Goal: Task Accomplishment & Management: Complete application form

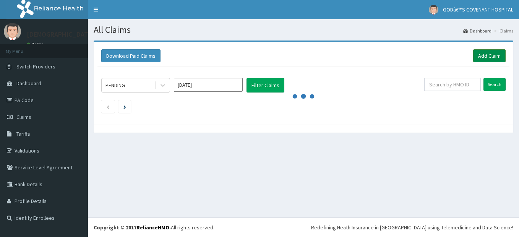
click at [495, 57] on link "Add Claim" at bounding box center [489, 55] width 32 height 13
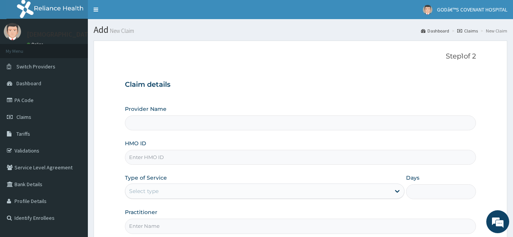
click at [195, 157] on input "HMO ID" at bounding box center [300, 157] width 351 height 15
type input "CYU/10326/E"
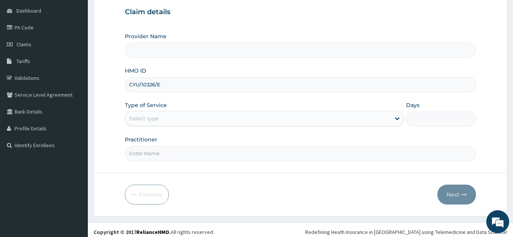
scroll to position [77, 0]
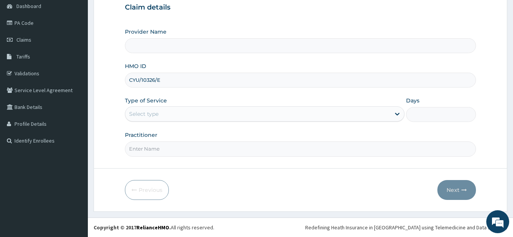
click at [232, 114] on div "Select type" at bounding box center [257, 114] width 265 height 12
click at [351, 118] on div "Select type" at bounding box center [257, 114] width 265 height 12
click at [287, 117] on div "Select type" at bounding box center [257, 114] width 265 height 12
click at [242, 121] on div "Select type" at bounding box center [265, 113] width 280 height 15
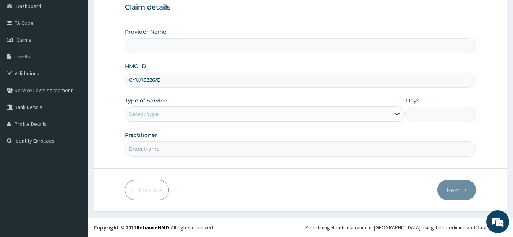
click at [263, 121] on div "Select type" at bounding box center [265, 113] width 280 height 15
click at [209, 151] on input "Practitioner" at bounding box center [300, 148] width 351 height 15
type input "DR. DARE"
click at [204, 114] on div "Select type" at bounding box center [257, 114] width 265 height 12
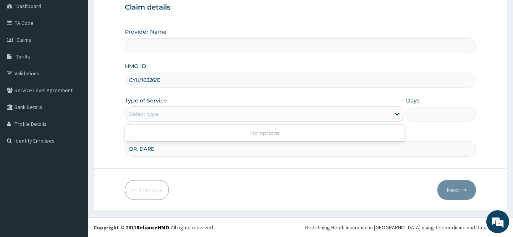
click at [216, 134] on div "No options" at bounding box center [265, 133] width 280 height 14
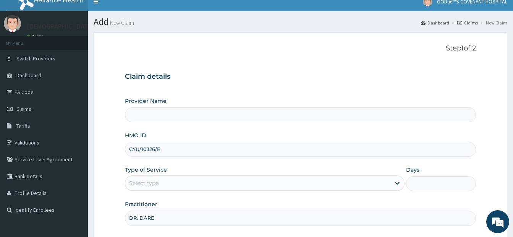
scroll to position [0, 0]
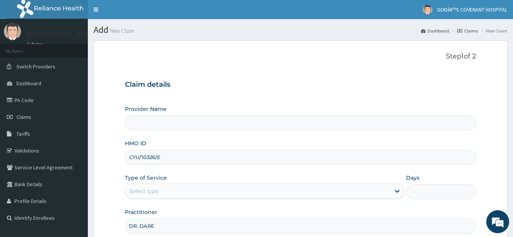
click at [212, 127] on input "Provider Name" at bounding box center [300, 122] width 351 height 15
click at [24, 117] on span "Claims" at bounding box center [23, 117] width 15 height 7
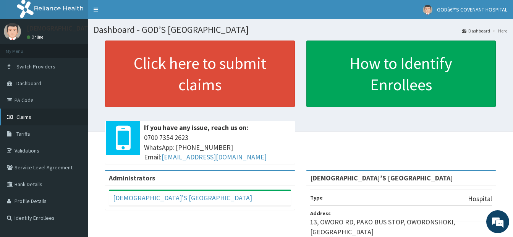
click at [24, 116] on span "Claims" at bounding box center [23, 117] width 15 height 7
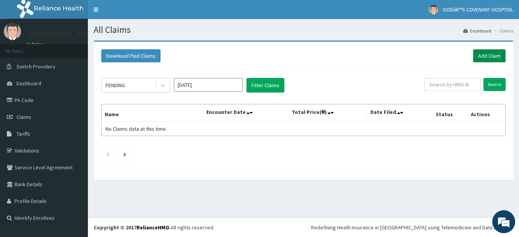
click at [482, 58] on link "Add Claim" at bounding box center [489, 55] width 32 height 13
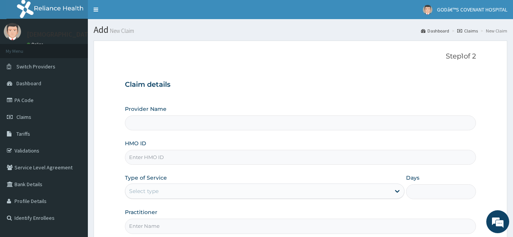
type input "[DEMOGRAPHIC_DATA]’S [GEOGRAPHIC_DATA]"
click at [178, 158] on input "HMO ID" at bounding box center [300, 157] width 351 height 15
type input "CYU/10326/E"
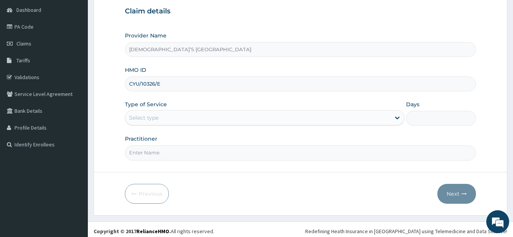
scroll to position [76, 0]
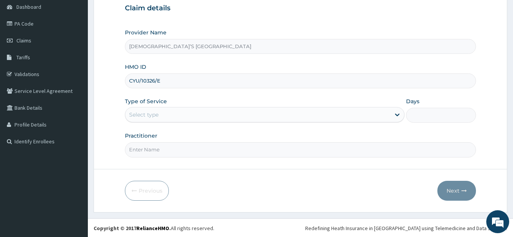
click at [196, 113] on div "Select type" at bounding box center [257, 115] width 265 height 12
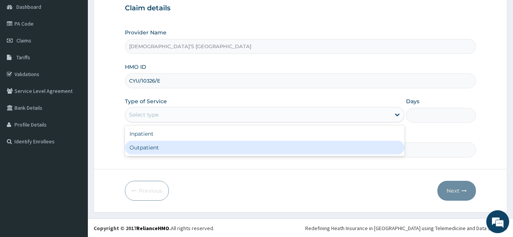
click at [176, 152] on div "Outpatient" at bounding box center [265, 148] width 280 height 14
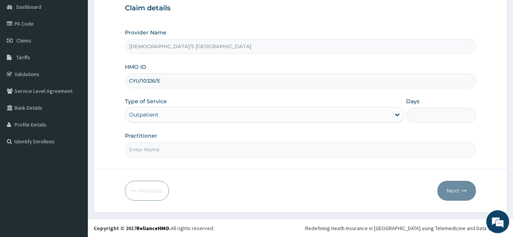
type input "1"
click at [183, 153] on input "Practitioner" at bounding box center [300, 149] width 351 height 15
type input "DR. ARIYO"
click at [453, 190] on button "Next" at bounding box center [457, 191] width 39 height 20
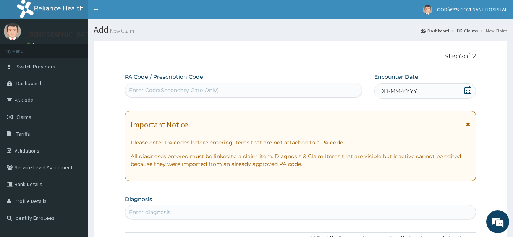
drag, startPoint x: 219, startPoint y: 88, endPoint x: 193, endPoint y: 92, distance: 26.7
click at [193, 89] on div "Enter Code(Secondary Care Only)" at bounding box center [174, 90] width 90 height 8
paste input "PA/4E8043"
type input "PA/4E8043"
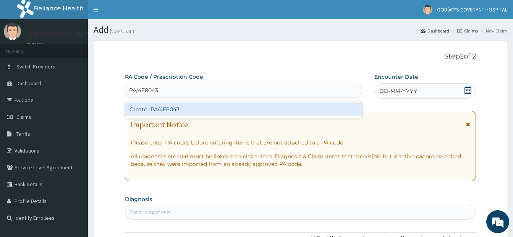
click at [234, 115] on div "Create "PA/4E8043"" at bounding box center [243, 109] width 237 height 14
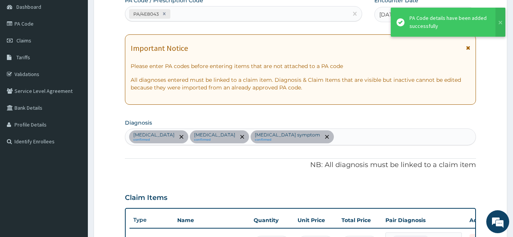
scroll to position [335, 0]
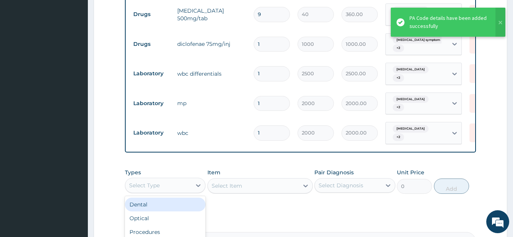
click at [170, 179] on div "Select Type" at bounding box center [158, 185] width 66 height 12
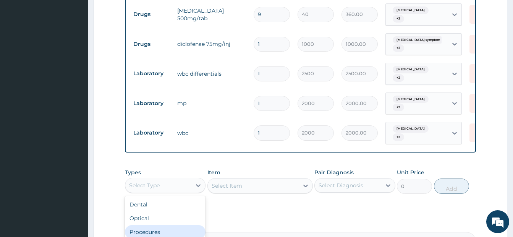
click at [172, 225] on div "Procedures" at bounding box center [165, 232] width 81 height 14
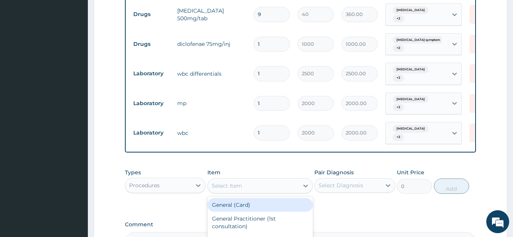
click at [271, 180] on div "Select Item" at bounding box center [253, 186] width 91 height 12
type input "GP"
click at [271, 198] on div "GP CONSULTATION" at bounding box center [260, 205] width 105 height 14
type input "3500"
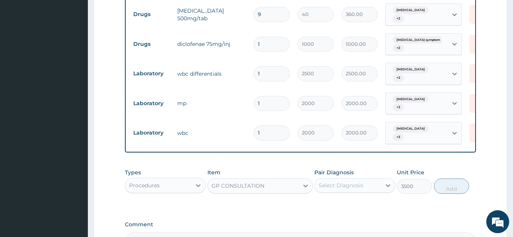
click at [350, 182] on div "Select Diagnosis" at bounding box center [341, 186] width 45 height 8
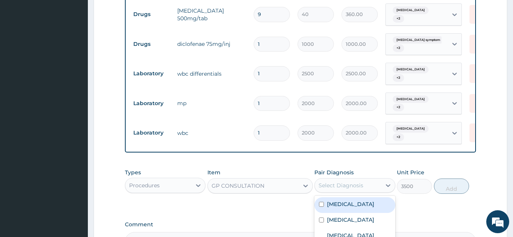
click at [320, 202] on input "checkbox" at bounding box center [321, 204] width 5 height 5
checkbox input "true"
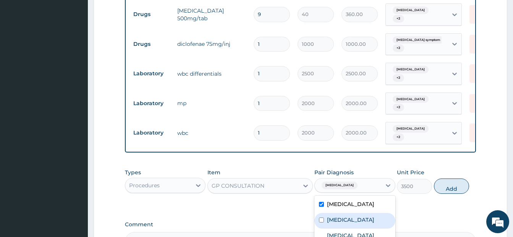
drag, startPoint x: 321, startPoint y: 206, endPoint x: 325, endPoint y: 217, distance: 11.9
click at [322, 213] on div "Sepsis" at bounding box center [355, 221] width 81 height 16
checkbox input "true"
click at [319, 237] on input "checkbox" at bounding box center [321, 239] width 5 height 5
checkbox input "true"
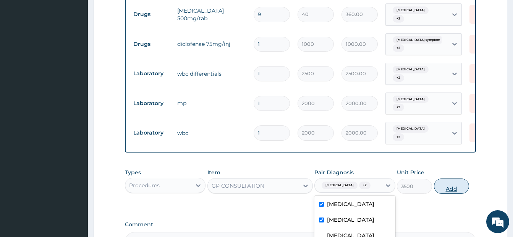
click at [448, 178] on button "Add" at bounding box center [451, 185] width 35 height 15
type input "0"
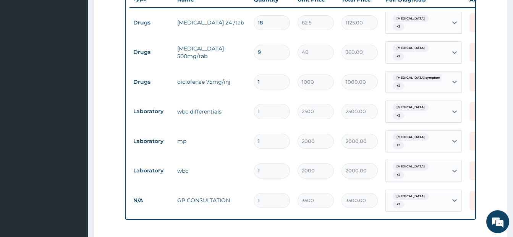
scroll to position [297, 0]
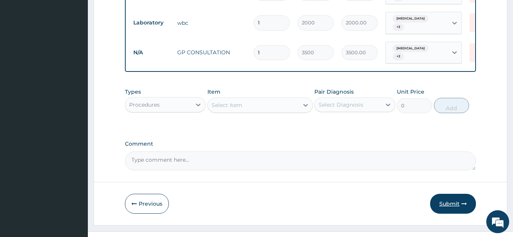
click at [439, 194] on button "Submit" at bounding box center [453, 204] width 46 height 20
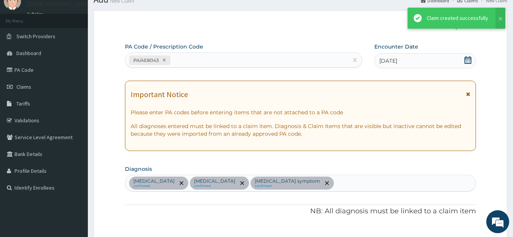
scroll to position [445, 0]
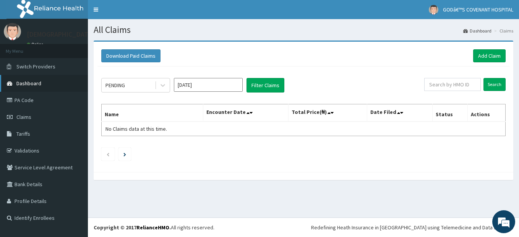
click at [29, 82] on span "Dashboard" at bounding box center [28, 83] width 25 height 7
